Goal: Find specific page/section: Find specific page/section

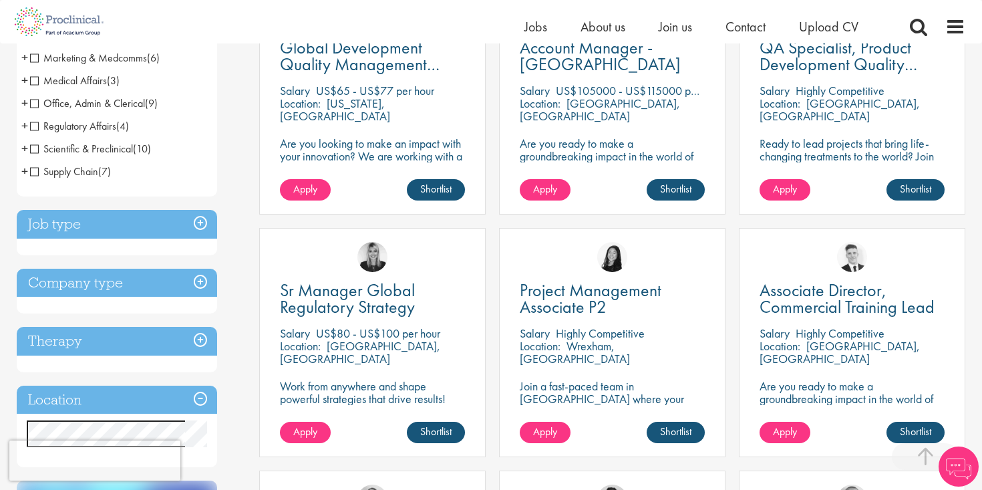
scroll to position [323, 0]
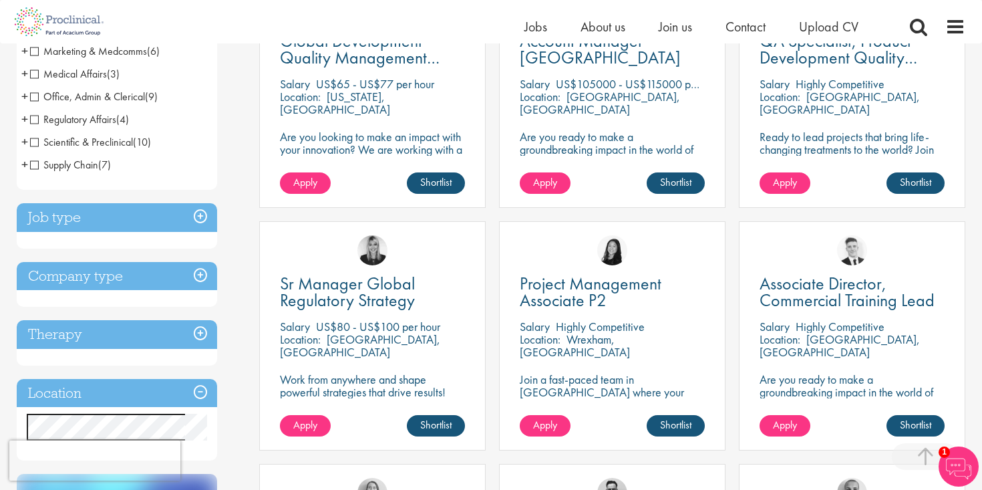
click at [195, 215] on h3 "Job type" at bounding box center [117, 217] width 200 height 29
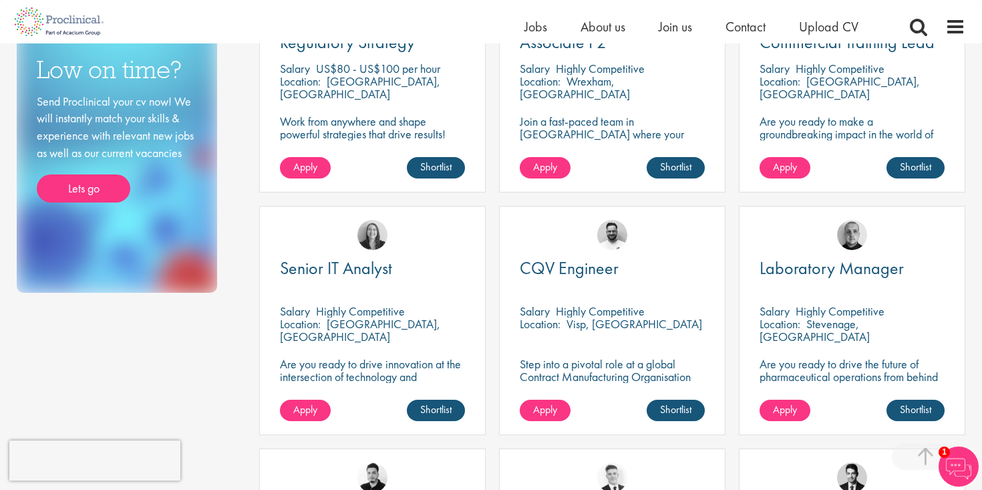
scroll to position [0, 0]
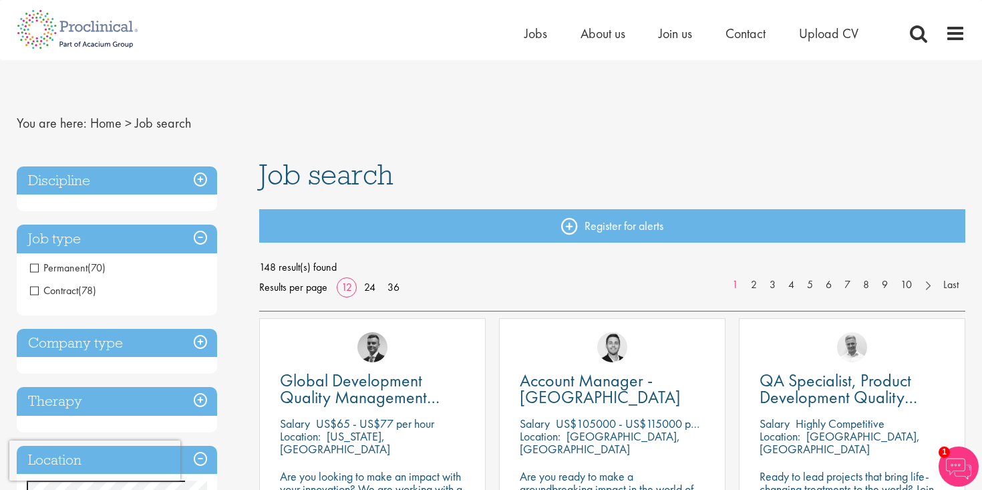
click at [209, 177] on h3 "Discipline" at bounding box center [117, 180] width 200 height 29
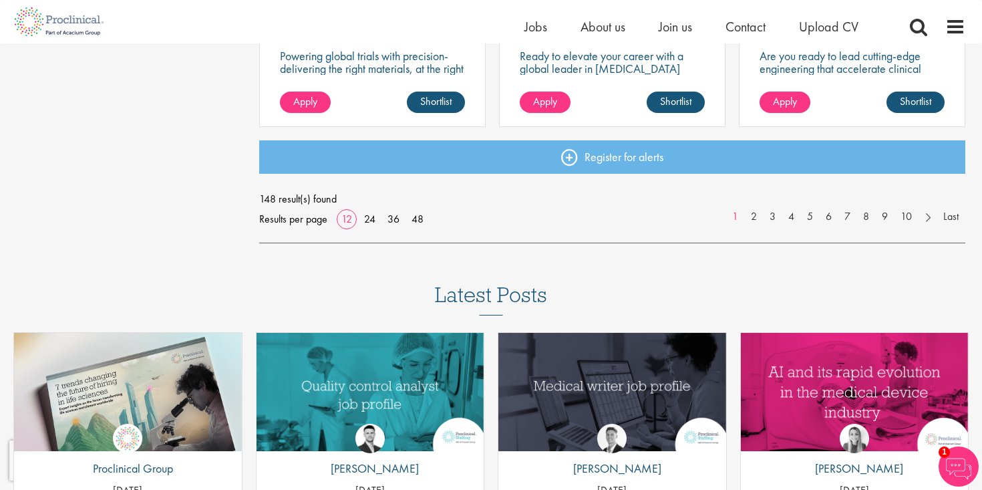
scroll to position [1135, 0]
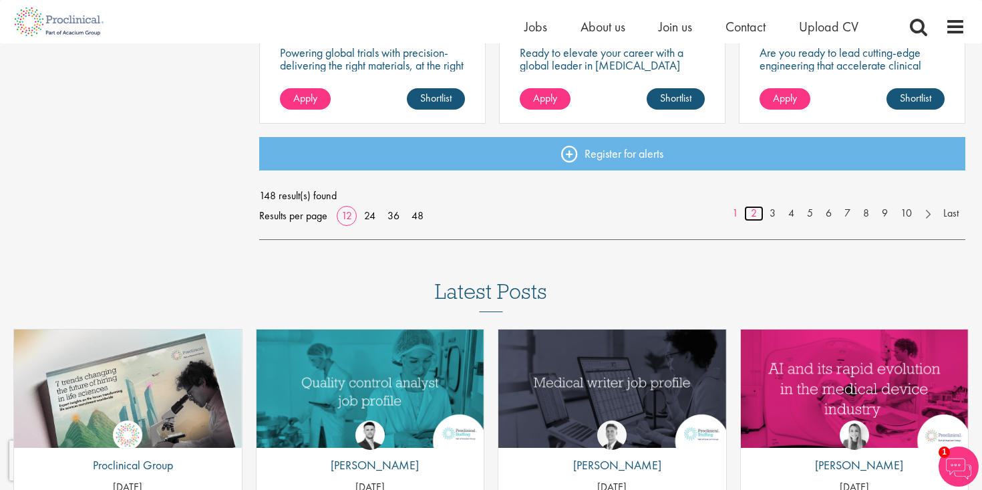
click at [756, 216] on link "2" at bounding box center [754, 213] width 19 height 15
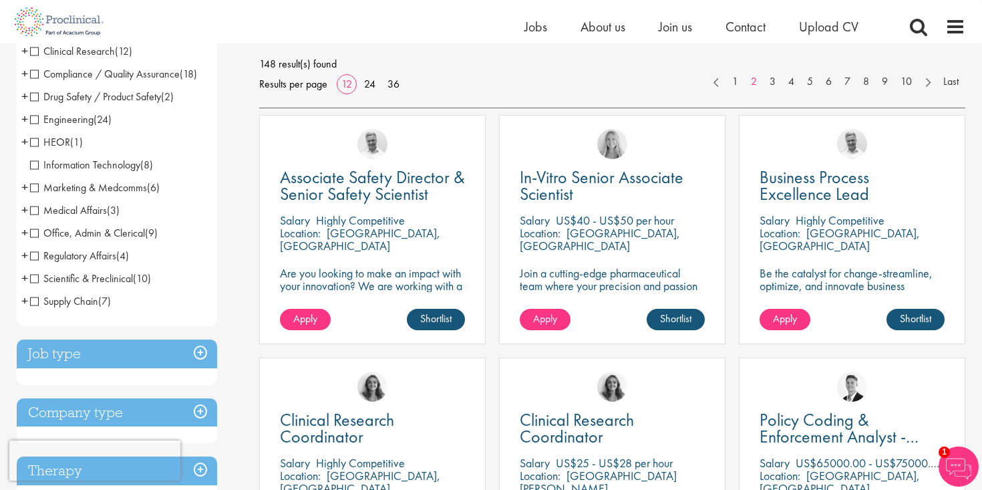
scroll to position [195, 0]
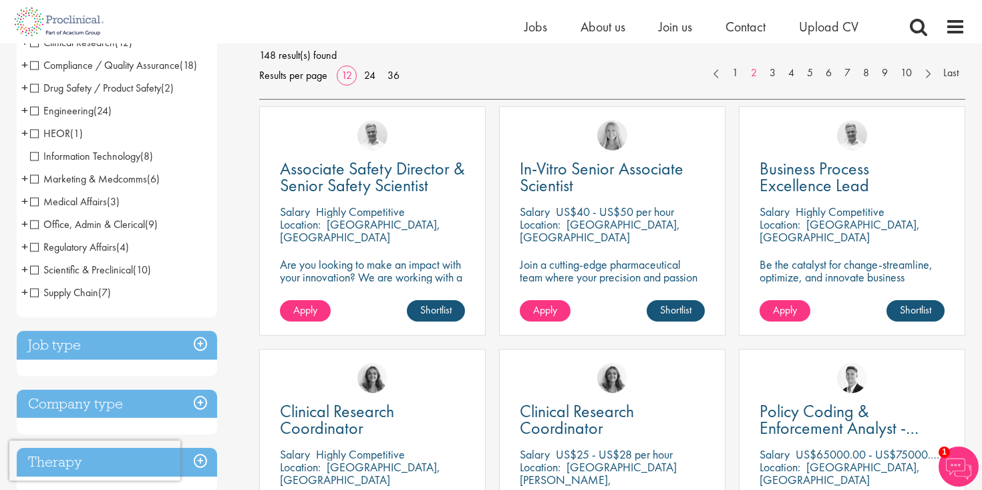
click at [201, 340] on h3 "Job type" at bounding box center [117, 345] width 200 height 29
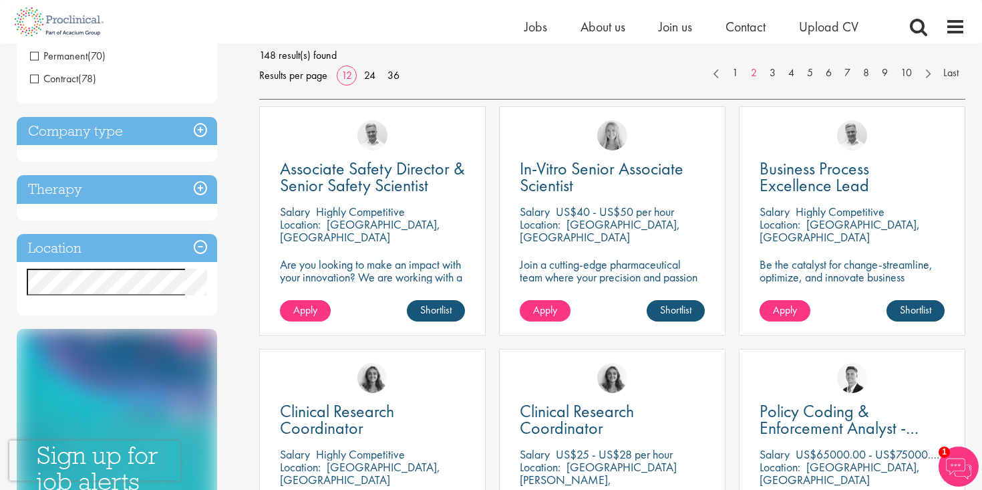
scroll to position [194, 0]
